Goal: Task Accomplishment & Management: Use online tool/utility

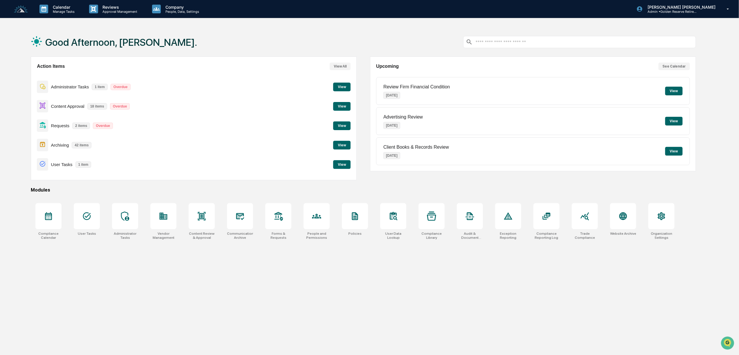
click at [342, 106] on button "View" at bounding box center [341, 106] width 17 height 9
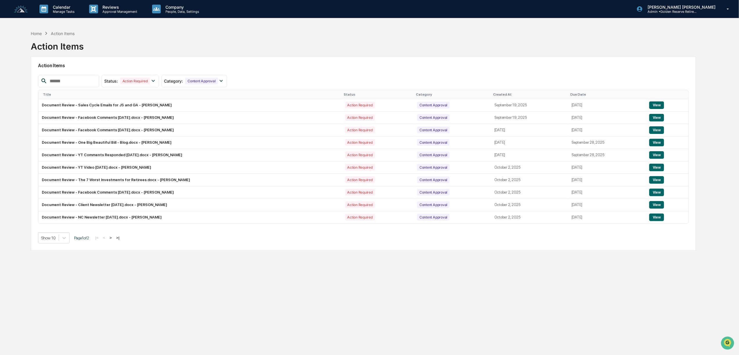
click at [113, 241] on button ">" at bounding box center [111, 238] width 6 height 5
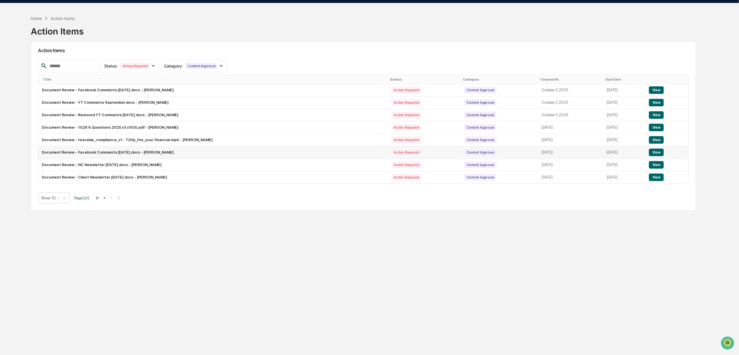
scroll to position [28, 0]
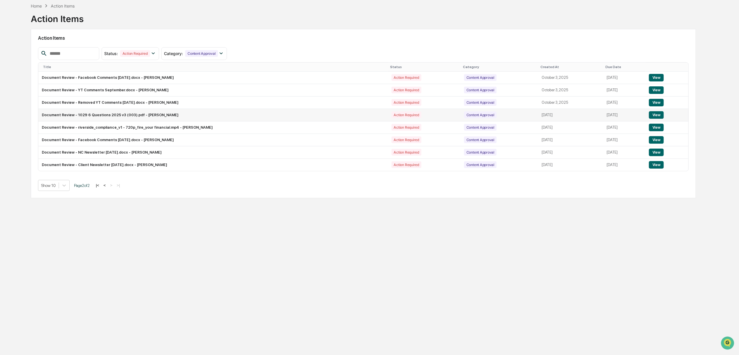
click at [654, 115] on button "View" at bounding box center [656, 115] width 15 height 8
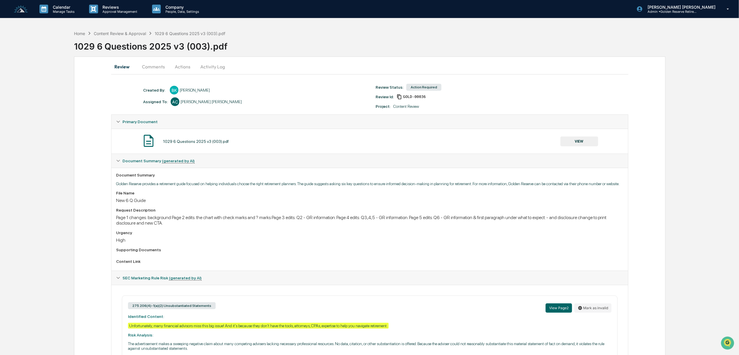
click at [586, 140] on button "VIEW" at bounding box center [579, 142] width 38 height 10
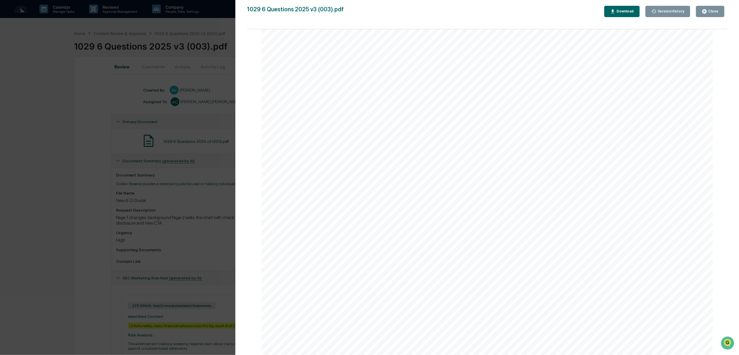
scroll to position [77, 0]
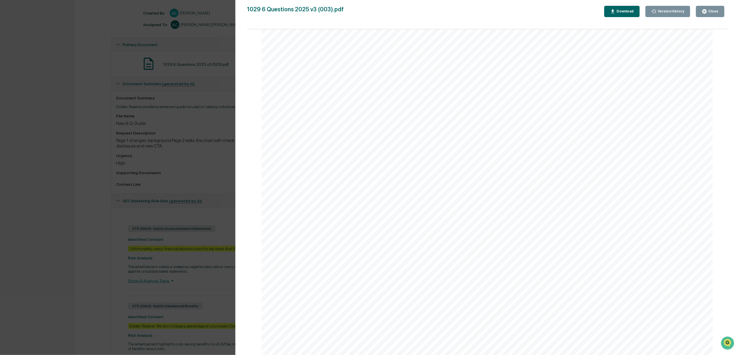
drag, startPoint x: 711, startPoint y: 9, endPoint x: 651, endPoint y: 8, distance: 60.1
click at [711, 9] on div "Close" at bounding box center [712, 11] width 11 height 4
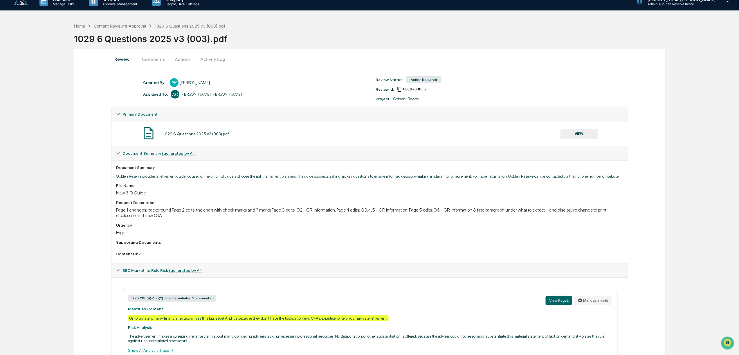
scroll to position [0, 0]
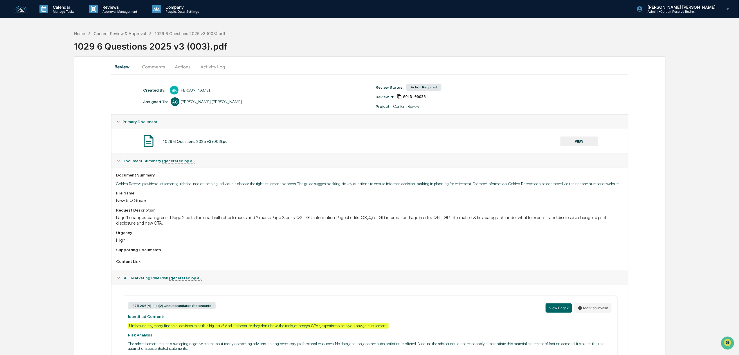
click at [584, 145] on button "VIEW" at bounding box center [579, 142] width 38 height 10
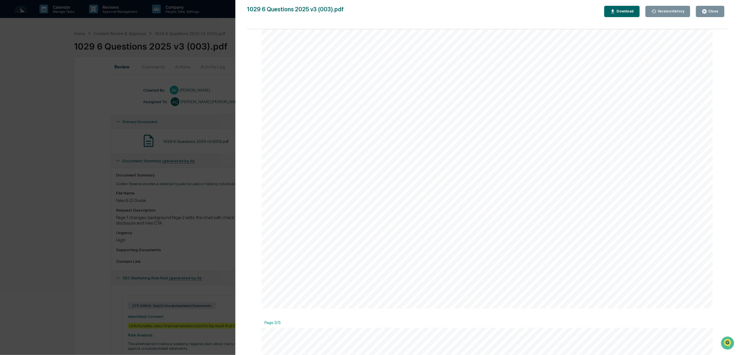
scroll to position [813, 0]
drag, startPoint x: 709, startPoint y: 10, endPoint x: 550, endPoint y: 3, distance: 158.6
click at [709, 10] on div "Close" at bounding box center [712, 11] width 11 height 4
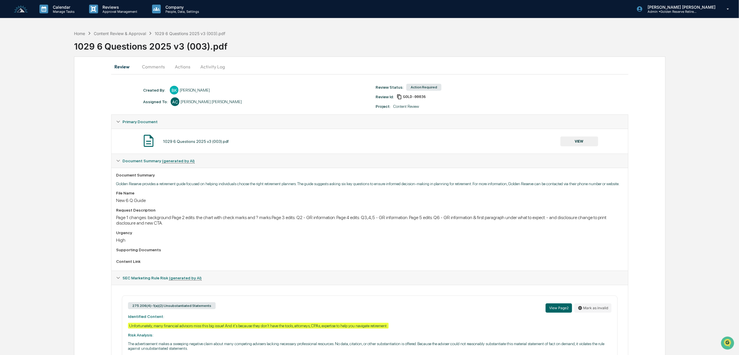
click at [184, 67] on button "Actions" at bounding box center [182, 67] width 26 height 14
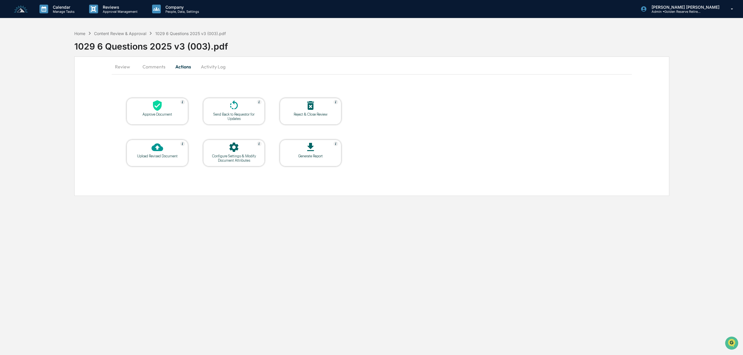
click at [223, 114] on div "Send Back to Requestor for Updates" at bounding box center [234, 116] width 52 height 9
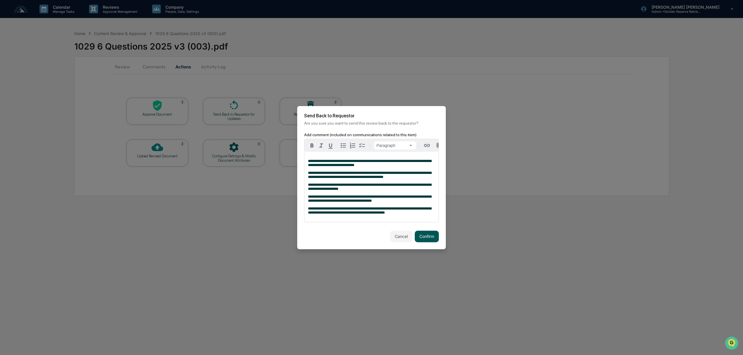
click at [421, 238] on button "Confirm" at bounding box center [427, 237] width 24 height 12
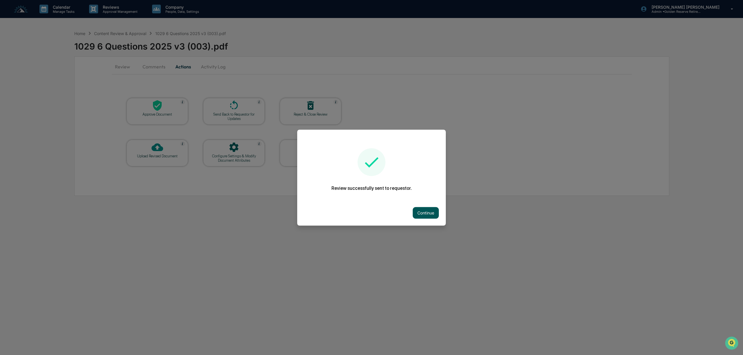
click at [426, 208] on button "Continue" at bounding box center [426, 213] width 26 height 12
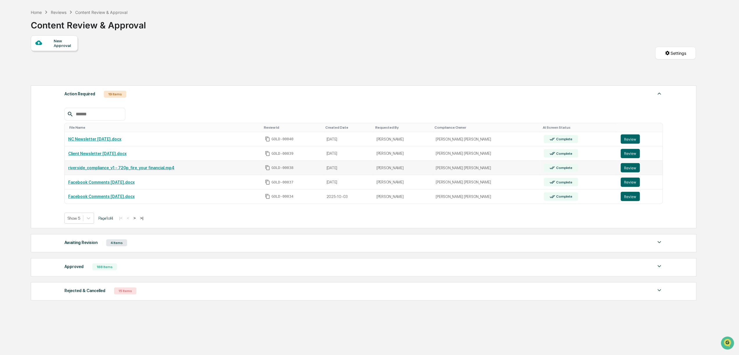
scroll to position [41, 0]
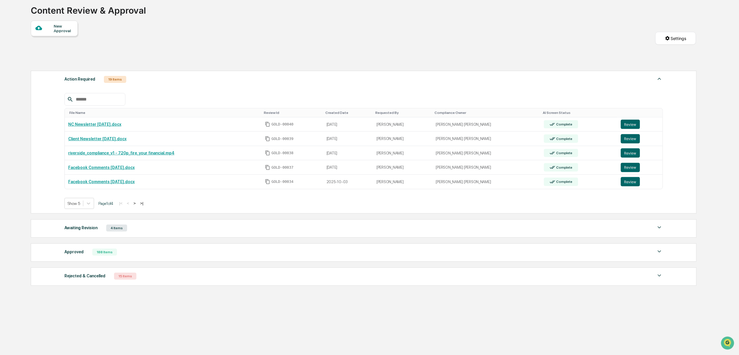
click at [138, 201] on button ">" at bounding box center [135, 203] width 6 height 5
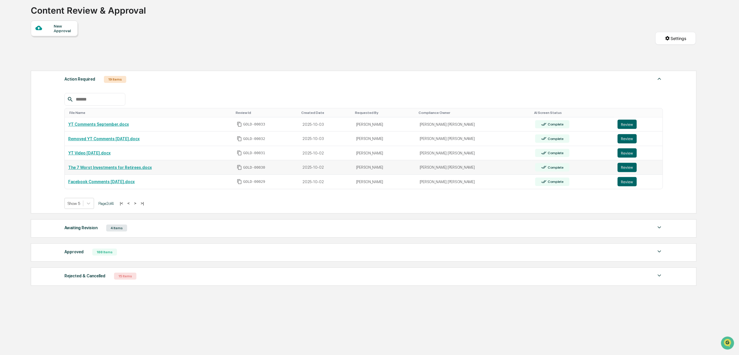
click at [124, 168] on td "The 7 Worst Investments for Retirees.docx" at bounding box center [149, 167] width 169 height 15
click at [127, 165] on link "The 7 Worst Investments for Retirees.docx" at bounding box center [110, 167] width 84 height 5
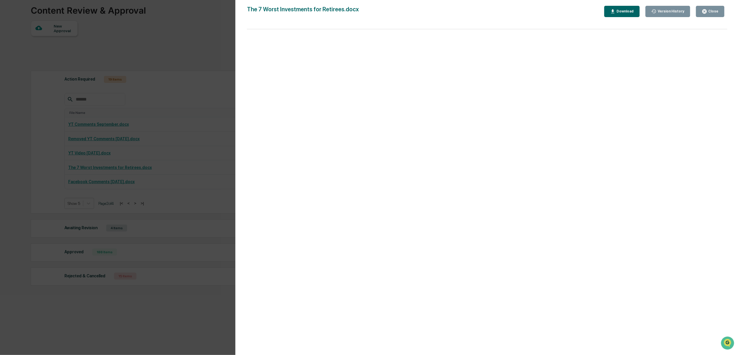
click at [715, 9] on div "Close" at bounding box center [710, 12] width 17 height 6
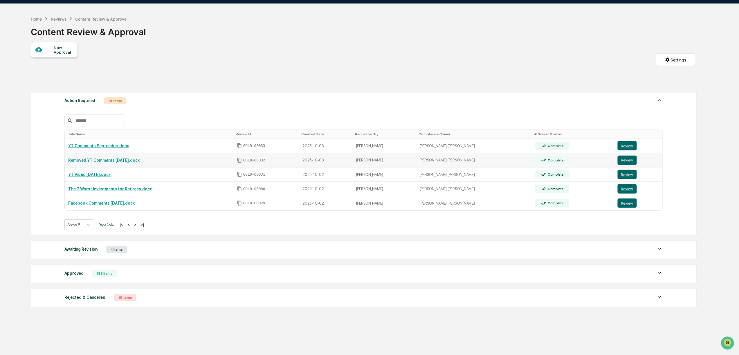
scroll to position [2, 0]
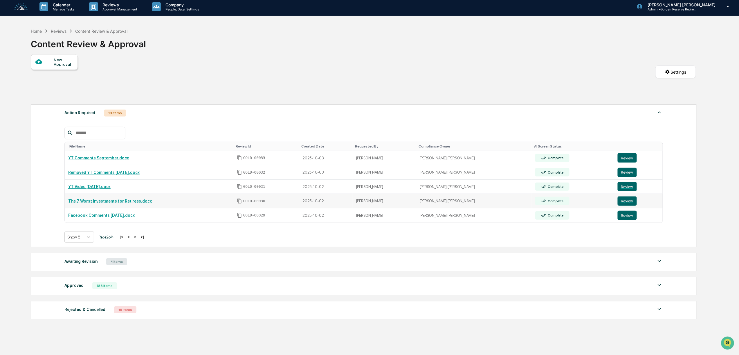
click at [629, 203] on link "Review" at bounding box center [639, 201] width 42 height 9
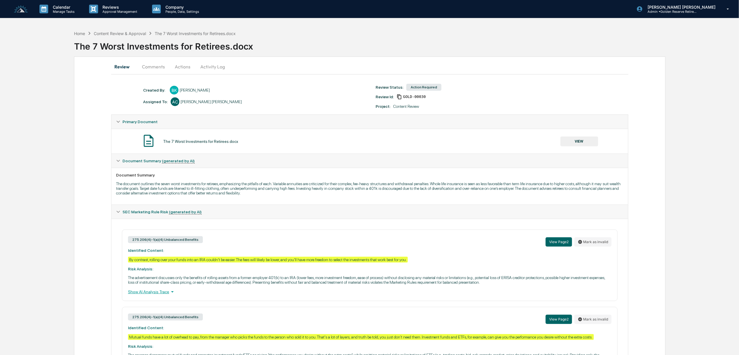
click at [187, 64] on button "Actions" at bounding box center [182, 67] width 26 height 14
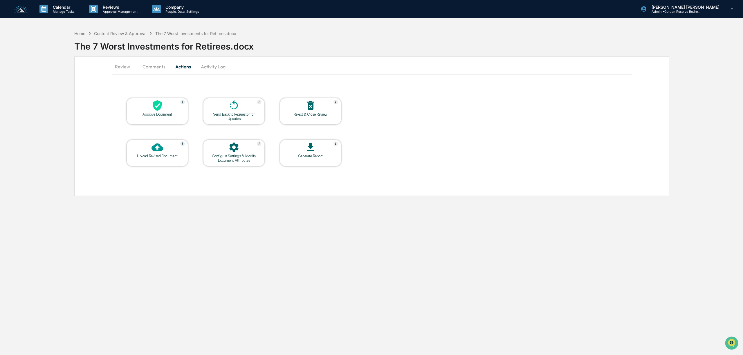
click at [248, 113] on div "Send Back to Requestor for Updates" at bounding box center [234, 116] width 52 height 9
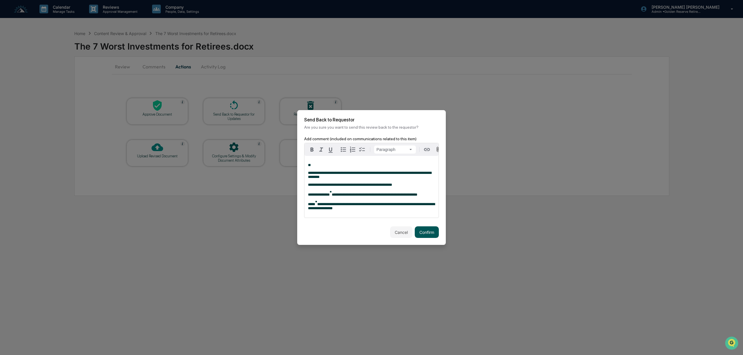
click at [428, 234] on button "Confirm" at bounding box center [427, 233] width 24 height 12
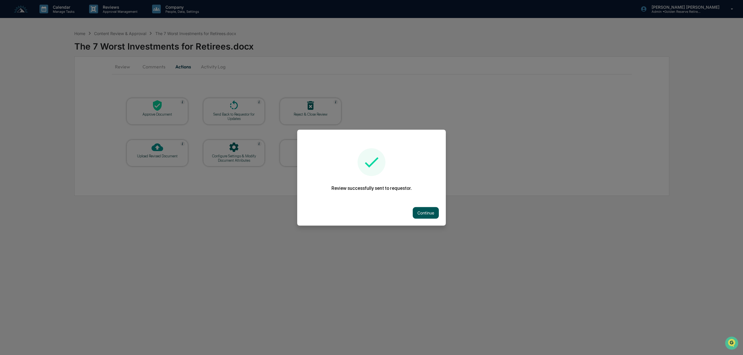
click at [428, 211] on button "Continue" at bounding box center [426, 213] width 26 height 12
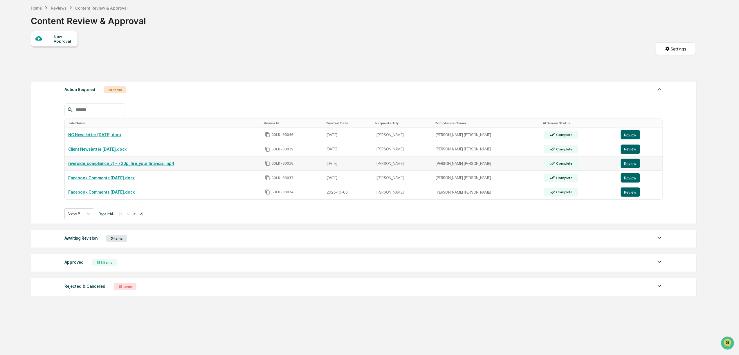
scroll to position [41, 0]
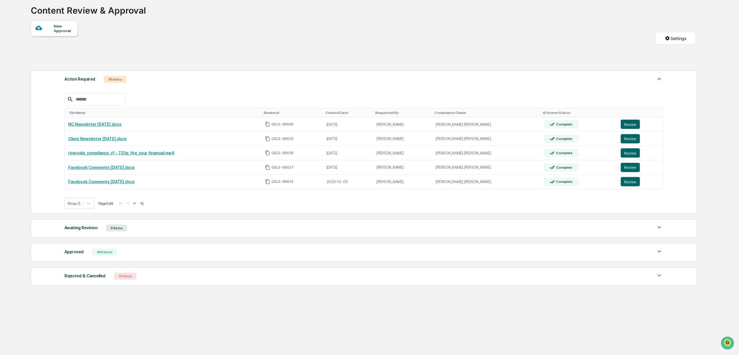
click at [138, 201] on button ">" at bounding box center [135, 203] width 6 height 5
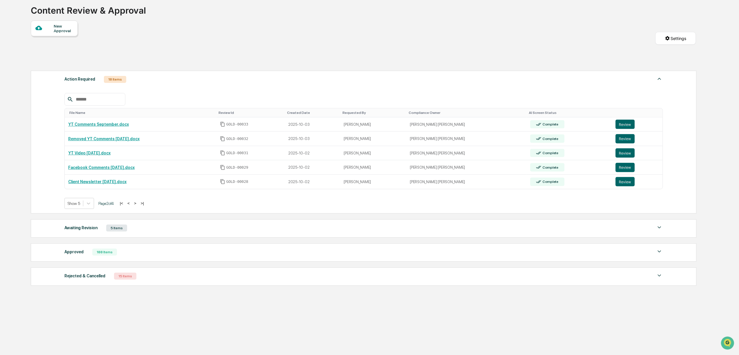
click at [138, 201] on button ">" at bounding box center [135, 203] width 6 height 5
click at [138, 201] on button ">" at bounding box center [136, 203] width 6 height 5
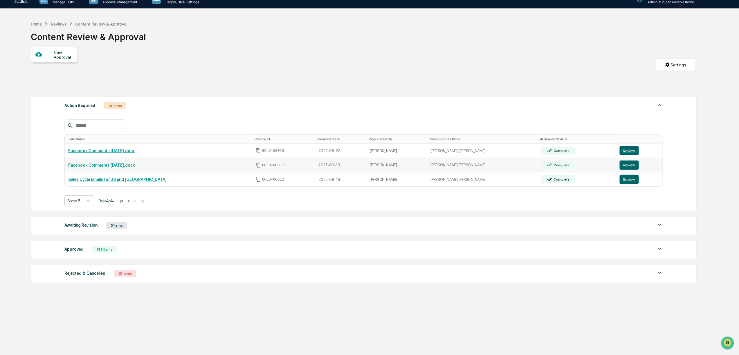
scroll to position [0, 0]
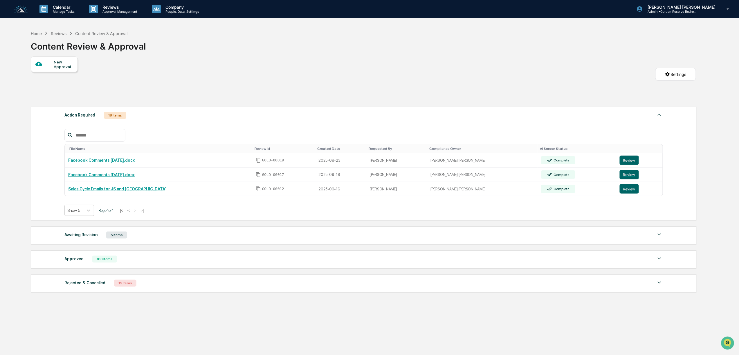
click at [131, 213] on button "<" at bounding box center [129, 210] width 6 height 5
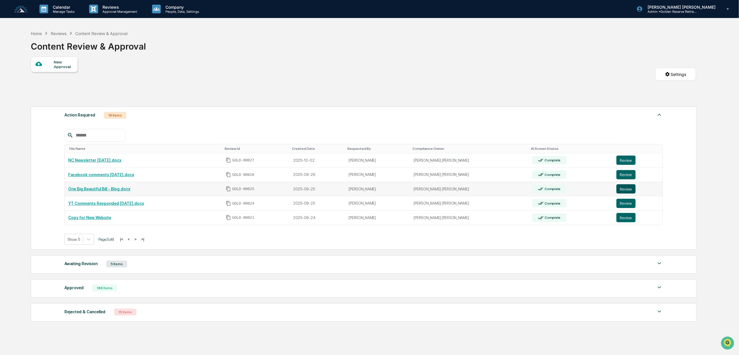
click at [616, 192] on button "Review" at bounding box center [625, 189] width 19 height 9
